Goal: Information Seeking & Learning: Learn about a topic

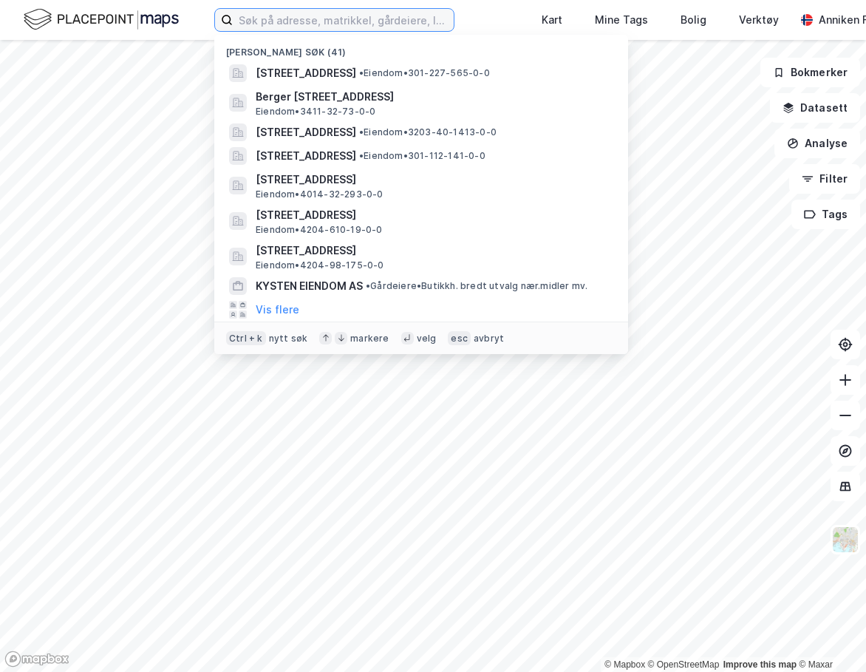
click at [341, 19] on input at bounding box center [343, 20] width 221 height 22
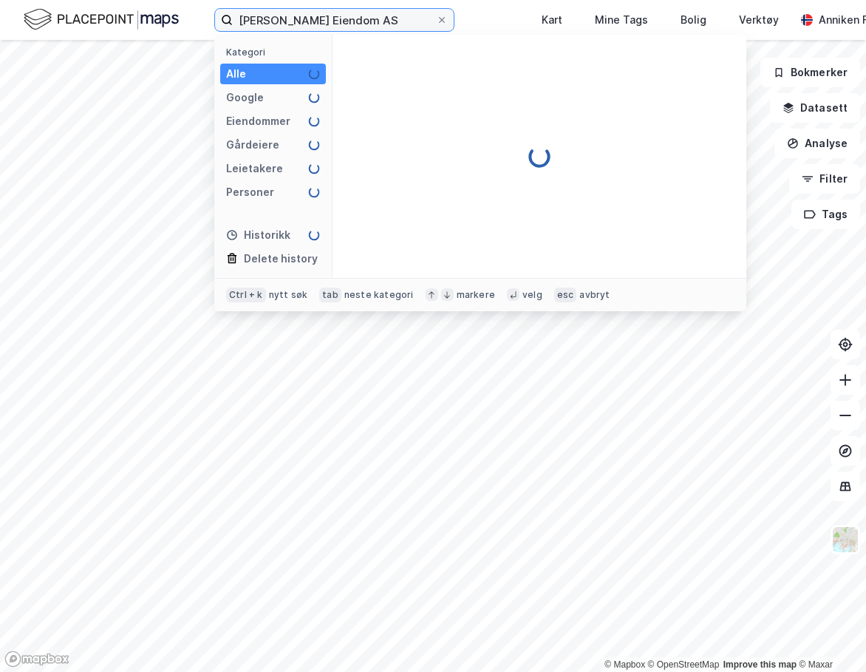
type input "[PERSON_NAME] Eiendom AS"
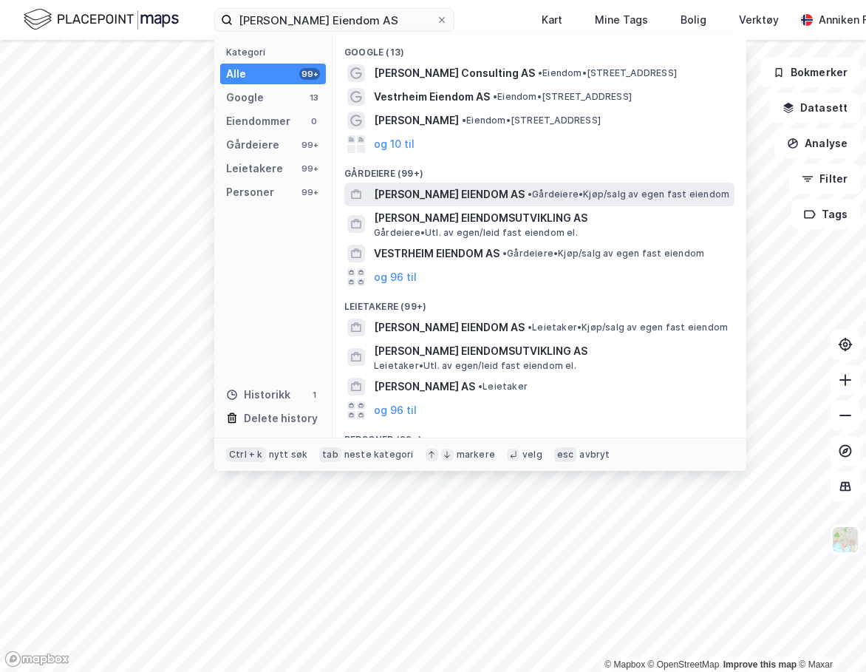
click at [436, 191] on span "[PERSON_NAME] EIENDOM AS" at bounding box center [449, 194] width 151 height 18
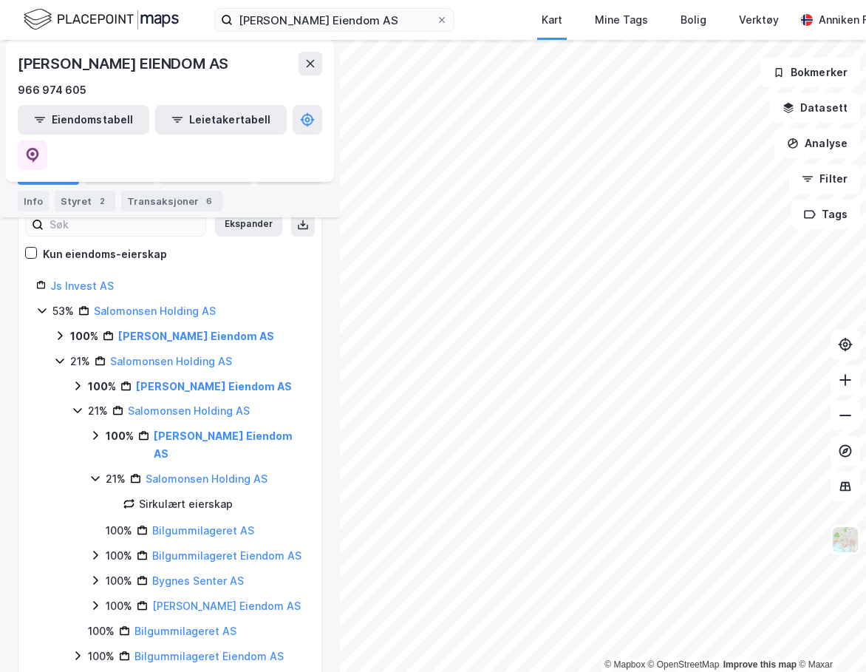
scroll to position [74, 0]
